Goal: Task Accomplishment & Management: Manage account settings

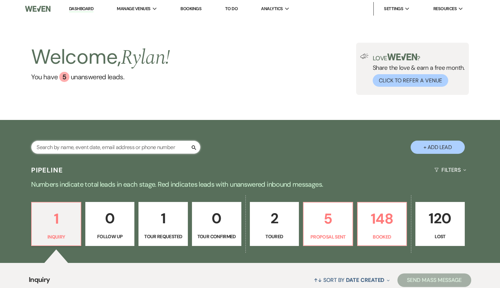
click at [171, 150] on input "text" at bounding box center [115, 147] width 169 height 13
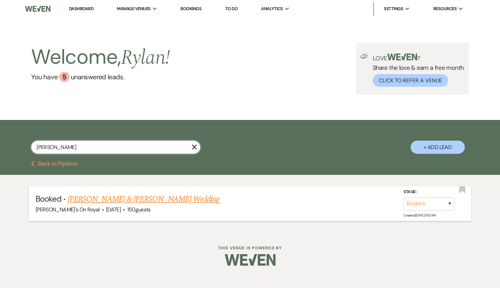
type input "[PERSON_NAME]"
click at [160, 202] on link "Patrick Reid & Emily Williams's Wedding" at bounding box center [144, 199] width 152 height 12
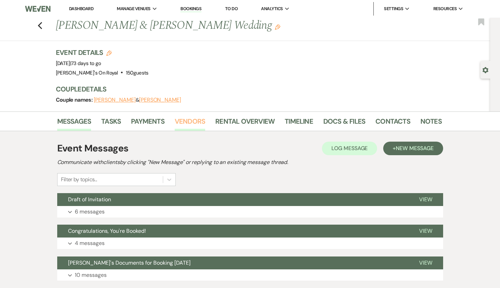
click at [189, 124] on link "Vendors" at bounding box center [190, 123] width 30 height 15
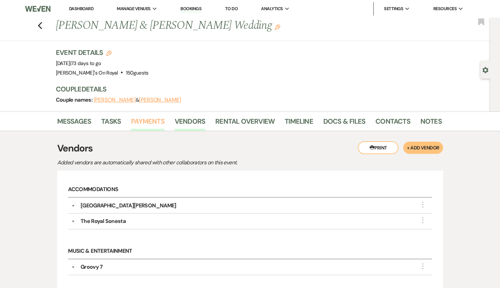
click at [136, 123] on link "Payments" at bounding box center [148, 123] width 34 height 15
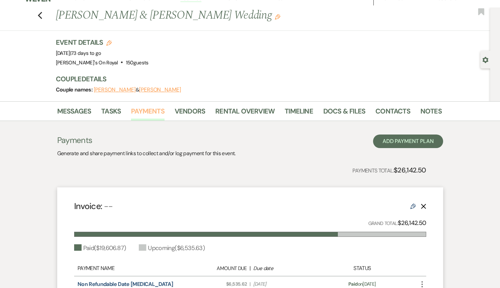
scroll to position [142, 0]
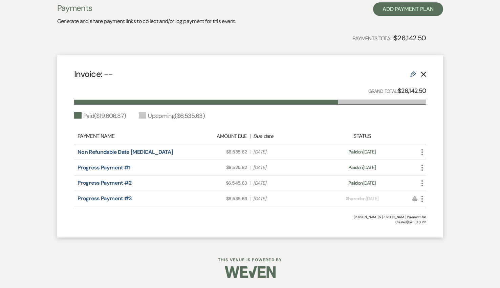
click at [416, 200] on icon "Reminder" at bounding box center [414, 198] width 5 height 5
click at [424, 197] on icon "More" at bounding box center [422, 199] width 8 height 8
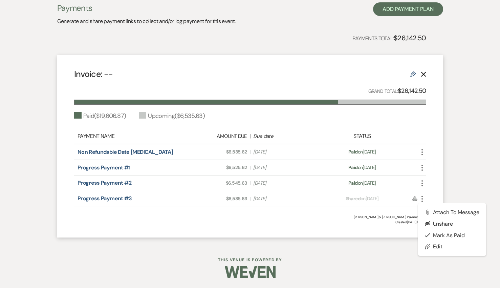
click at [424, 197] on icon "More" at bounding box center [422, 199] width 8 height 8
click at [469, 160] on div "Messages Tasks Payments Vendors Rental Overview Timeline Docs & Files Contacts …" at bounding box center [250, 106] width 500 height 275
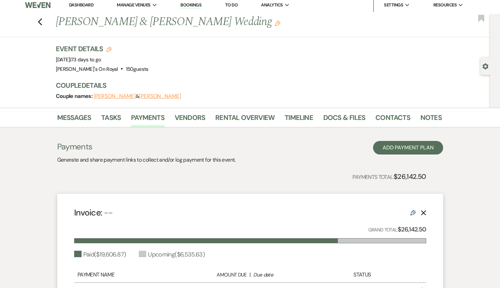
scroll to position [0, 0]
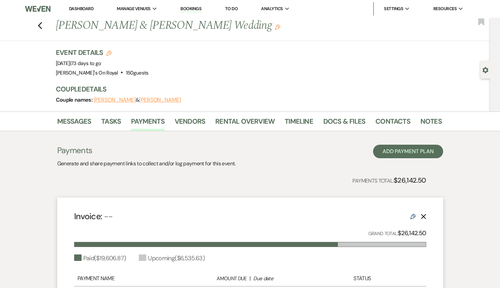
click at [42, 26] on div "Previous Patrick Reid & Emily Williams's Wedding Edit Bookmark" at bounding box center [244, 29] width 494 height 23
click at [39, 26] on use "button" at bounding box center [40, 25] width 4 height 7
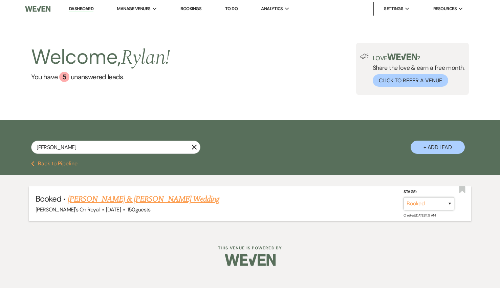
click at [411, 201] on select "Booked Lost" at bounding box center [429, 203] width 51 height 13
click at [404, 197] on select "Booked Lost" at bounding box center [429, 203] width 51 height 13
click at [431, 208] on select "Booked Lost" at bounding box center [429, 203] width 51 height 13
select select "8"
click at [404, 197] on select "Booked Lost" at bounding box center [429, 203] width 51 height 13
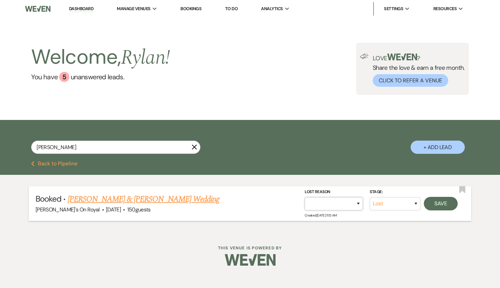
click at [349, 202] on select "Booked Elsewhere Budget Date Unavailable No Response Not a Good Match Capacity …" at bounding box center [334, 203] width 58 height 13
select select "11"
click at [305, 197] on select "Booked Elsewhere Budget Date Unavailable No Response Not a Good Match Capacity …" at bounding box center [334, 203] width 58 height 13
click at [439, 206] on button "Save" at bounding box center [441, 203] width 34 height 14
